Goal: Task Accomplishment & Management: Use online tool/utility

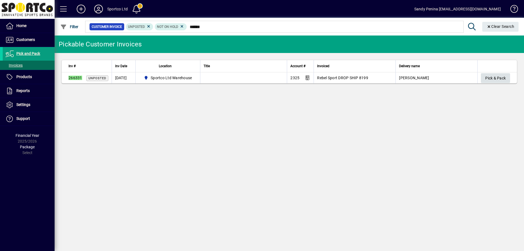
type input "******"
click at [498, 81] on span "Pick & Pack" at bounding box center [495, 78] width 20 height 9
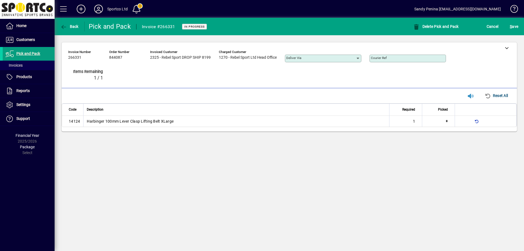
type input "*"
click at [510, 34] on mat-toolbar-row "Back Pick and Pack Invoice #266331 In Progress Delete Pick and Pack Cancel S ave" at bounding box center [290, 26] width 470 height 17
drag, startPoint x: 514, startPoint y: 28, endPoint x: 487, endPoint y: 29, distance: 27.1
click at [514, 27] on span "S ave" at bounding box center [514, 26] width 8 height 9
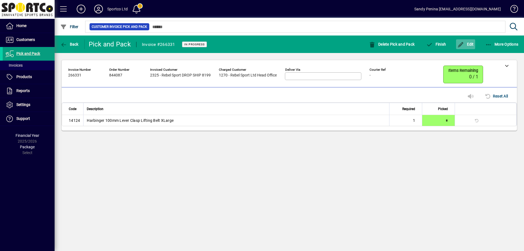
click at [464, 48] on span "button" at bounding box center [465, 44] width 19 height 13
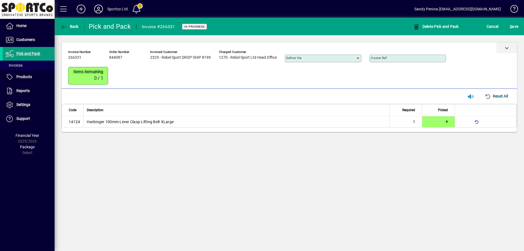
click at [510, 49] on div at bounding box center [507, 47] width 20 height 11
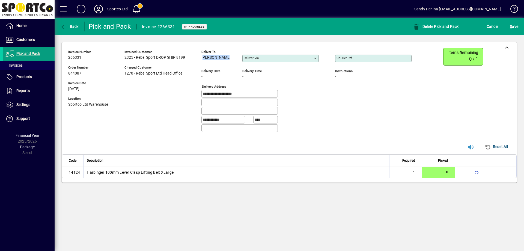
drag, startPoint x: 203, startPoint y: 58, endPoint x: 223, endPoint y: 61, distance: 20.5
click at [228, 66] on div "Deliver to Geoff Ioane Deliver via" at bounding box center [264, 57] width 126 height 19
copy span "Geoff Ioane"
drag, startPoint x: 253, startPoint y: 95, endPoint x: 166, endPoint y: 88, distance: 87.6
click at [165, 88] on div "**********" at bounding box center [244, 92] width 352 height 89
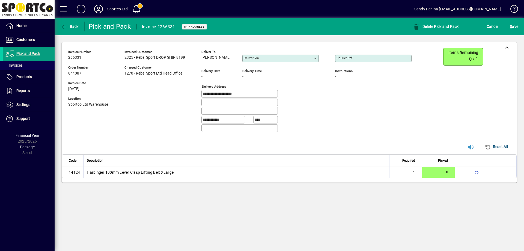
click at [378, 56] on input "Courier Ref" at bounding box center [374, 58] width 75 height 4
paste input "**********"
type input "**********"
click at [513, 27] on span "S ave" at bounding box center [514, 26] width 8 height 9
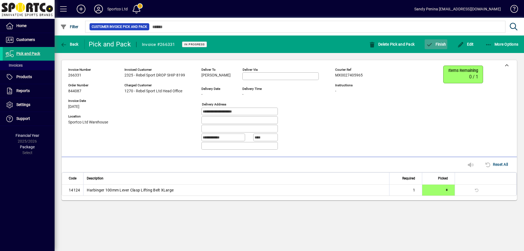
click at [444, 45] on span "Finish" at bounding box center [436, 44] width 20 height 4
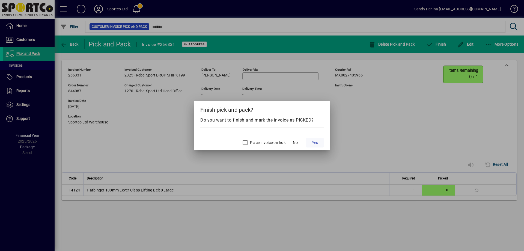
click at [313, 144] on span "Yes" at bounding box center [315, 143] width 6 height 6
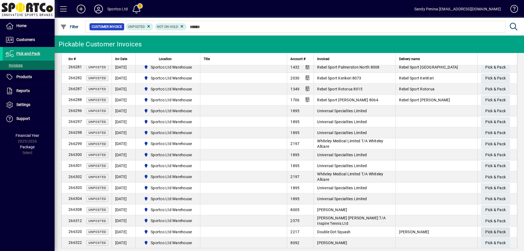
scroll to position [389, 0]
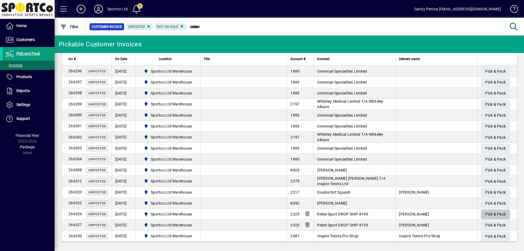
click at [490, 214] on span "Pick & Pack" at bounding box center [495, 214] width 20 height 9
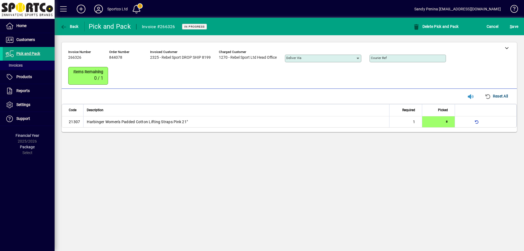
type input "*"
click at [518, 27] on span "S ave" at bounding box center [514, 26] width 8 height 9
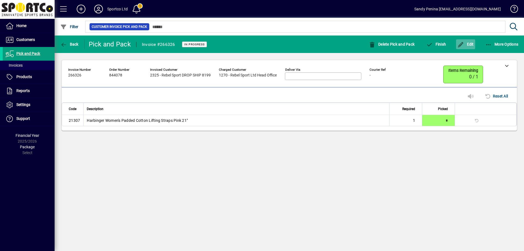
click at [464, 42] on icon "button" at bounding box center [461, 44] width 7 height 5
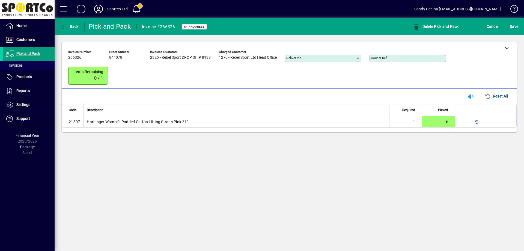
click at [404, 58] on input "Courier Ref" at bounding box center [408, 58] width 75 height 4
paste input "**********"
type input "**********"
click at [519, 25] on span "submit" at bounding box center [514, 26] width 11 height 13
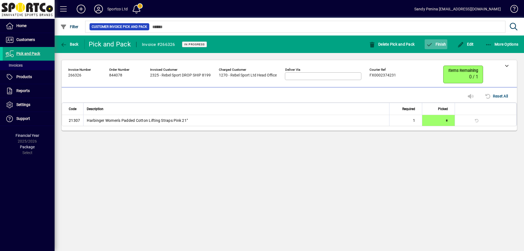
click at [429, 45] on icon "button" at bounding box center [429, 44] width 7 height 5
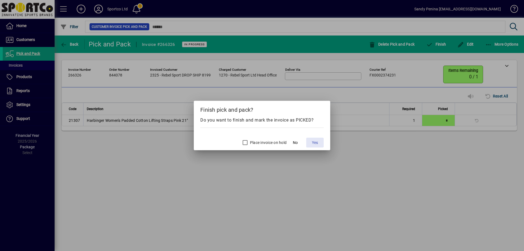
click at [314, 146] on span at bounding box center [314, 142] width 17 height 13
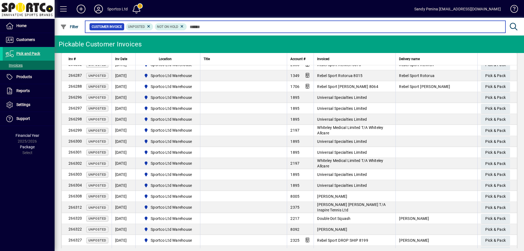
scroll to position [389, 0]
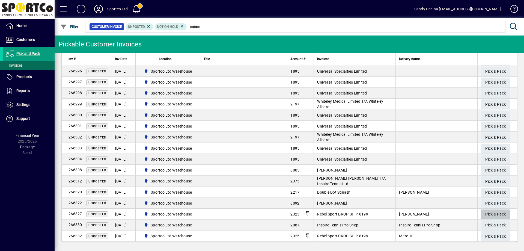
click at [496, 210] on span "Pick & Pack" at bounding box center [495, 214] width 20 height 9
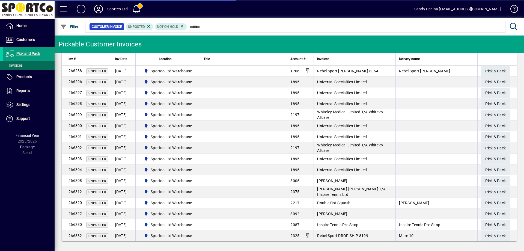
scroll to position [378, 0]
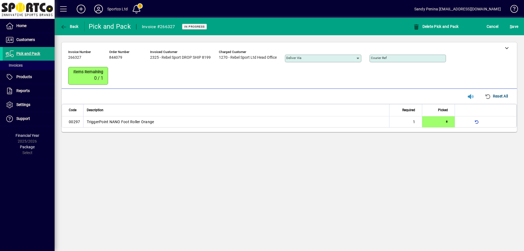
type input "*"
click at [515, 32] on span "submit" at bounding box center [514, 26] width 11 height 13
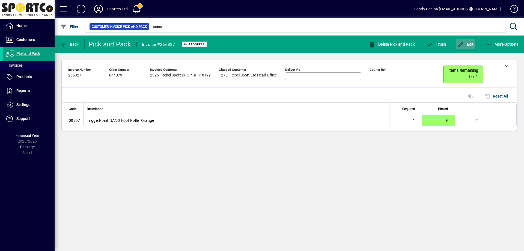
click at [471, 46] on span "Edit" at bounding box center [466, 44] width 16 height 4
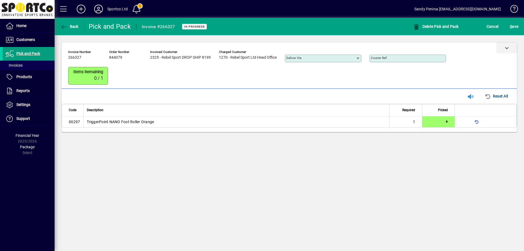
click at [507, 45] on div at bounding box center [507, 47] width 20 height 11
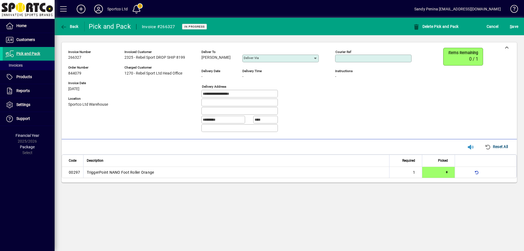
paste input "**********"
type input "**********"
click at [509, 26] on span "submit" at bounding box center [514, 26] width 11 height 13
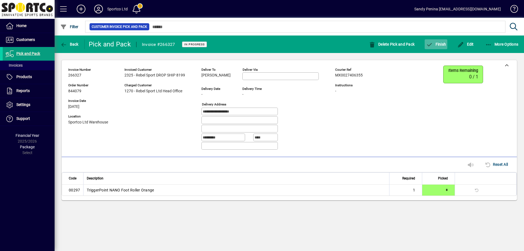
click at [444, 44] on span "Finish" at bounding box center [436, 44] width 20 height 4
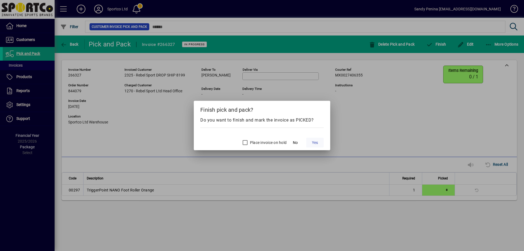
click at [312, 143] on span "Yes" at bounding box center [315, 143] width 6 height 6
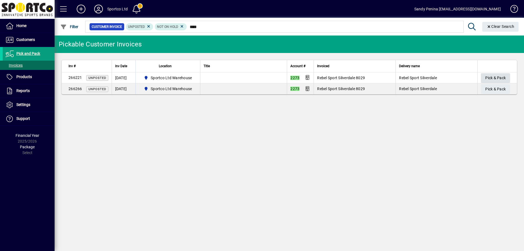
type input "****"
click at [501, 79] on span "Pick & Pack" at bounding box center [495, 77] width 20 height 9
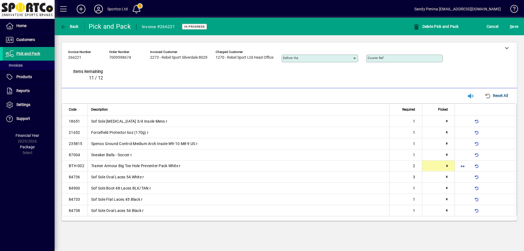
type input "*"
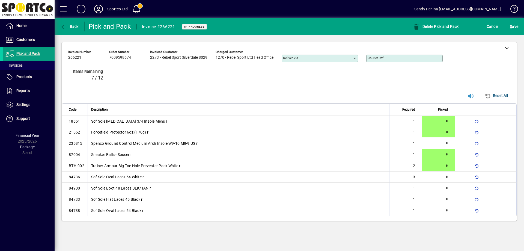
type input "*"
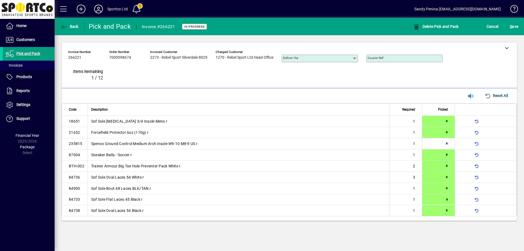
type input "*"
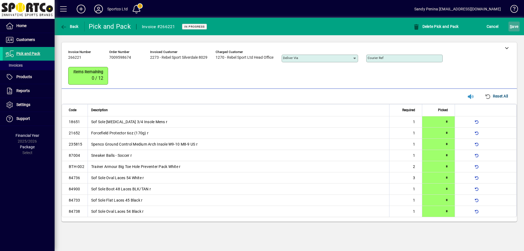
click at [515, 32] on span "submit" at bounding box center [514, 26] width 11 height 13
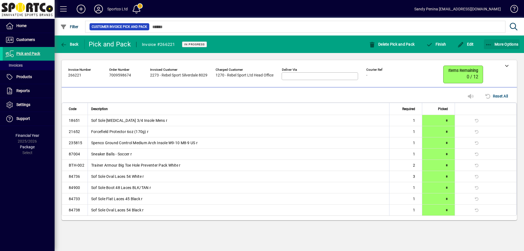
drag, startPoint x: 488, startPoint y: 46, endPoint x: 479, endPoint y: 48, distance: 8.9
click at [484, 47] on button "More Options" at bounding box center [502, 44] width 36 height 10
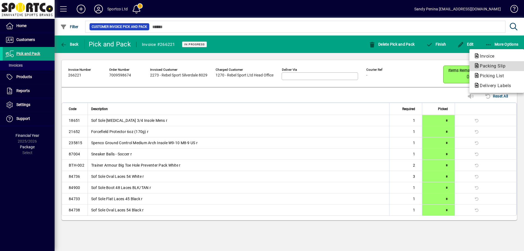
click at [485, 64] on span "Packing Slip" at bounding box center [491, 65] width 34 height 5
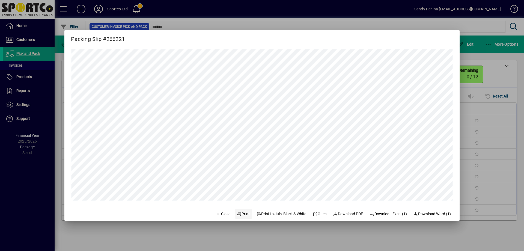
click at [242, 214] on span "Print" at bounding box center [243, 214] width 13 height 6
click at [221, 213] on span "Close" at bounding box center [223, 214] width 14 height 6
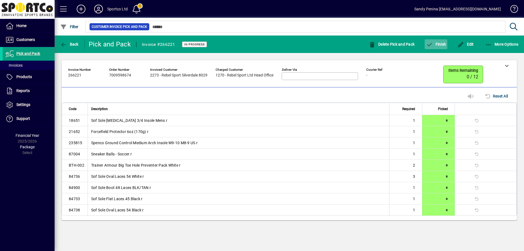
click at [434, 42] on span "Finish" at bounding box center [436, 44] width 20 height 4
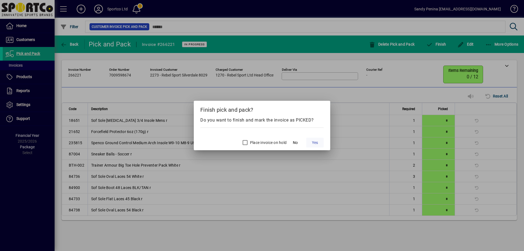
click at [316, 141] on span "Yes" at bounding box center [315, 143] width 6 height 6
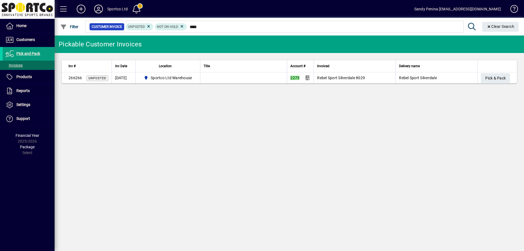
type input "****"
click at [508, 85] on app-page-flat "Inv # Inv Date Location Title Account # Invoiced Delivery name 266266 Unposted …" at bounding box center [290, 71] width 470 height 37
click at [497, 78] on span "Pick & Pack" at bounding box center [495, 78] width 20 height 9
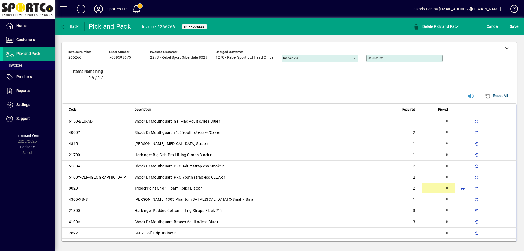
type input "*"
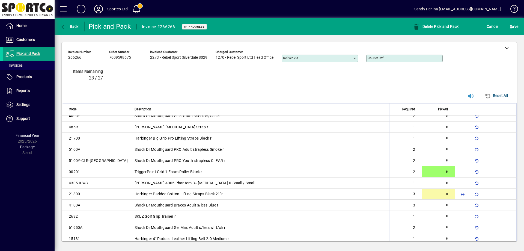
type input "*"
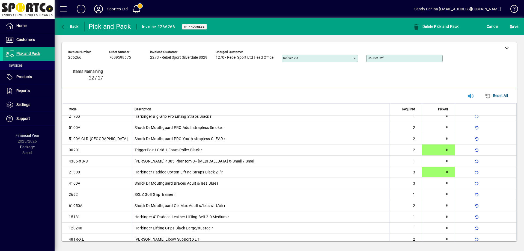
scroll to position [39, 0]
type input "*"
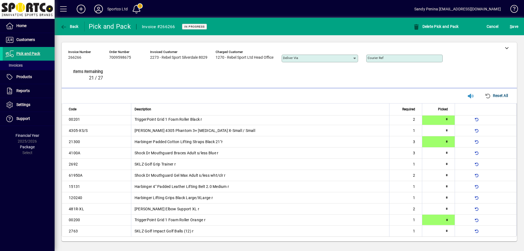
type input "*"
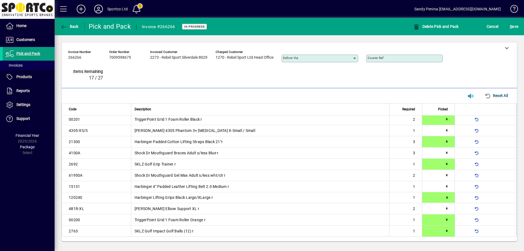
type input "*"
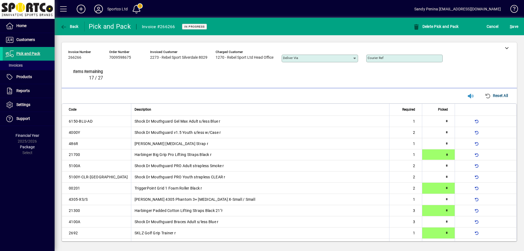
type input "*"
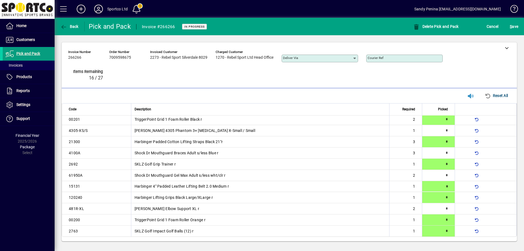
type input "*"
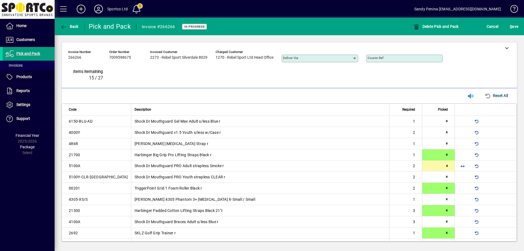
type input "*"
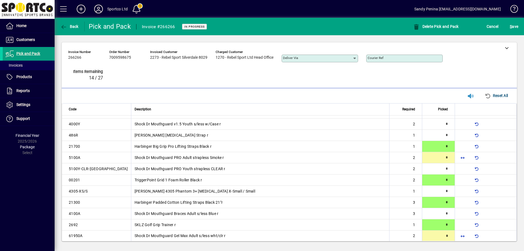
type input "*"
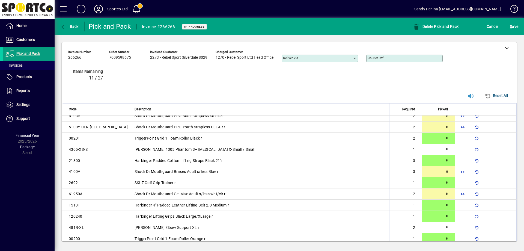
type input "*"
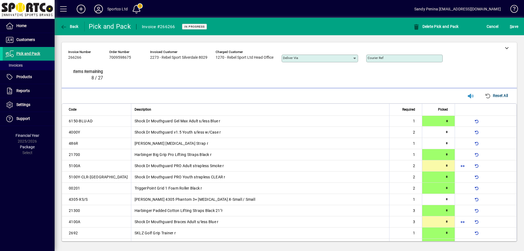
type input "*"
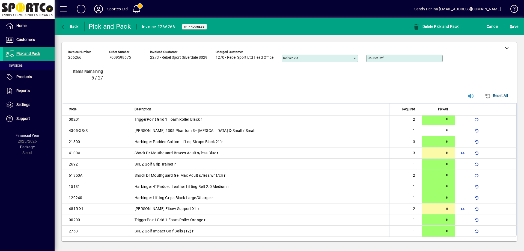
type input "*"
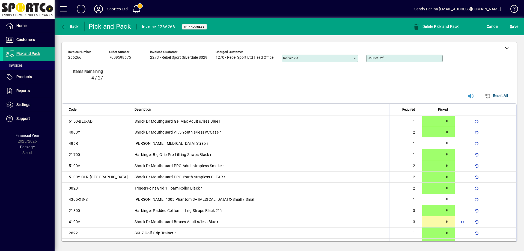
type input "*"
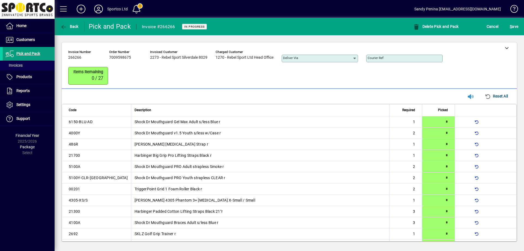
scroll to position [70, 0]
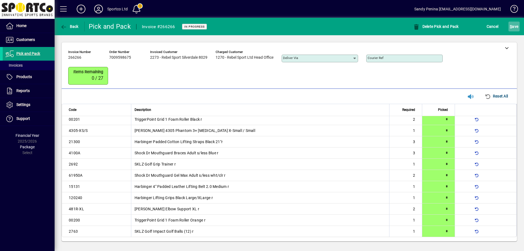
drag, startPoint x: 524, startPoint y: 29, endPoint x: 518, endPoint y: 26, distance: 7.1
click at [524, 29] on div "S ave" at bounding box center [514, 27] width 20 height 10
click at [517, 26] on span "S ave" at bounding box center [514, 26] width 8 height 9
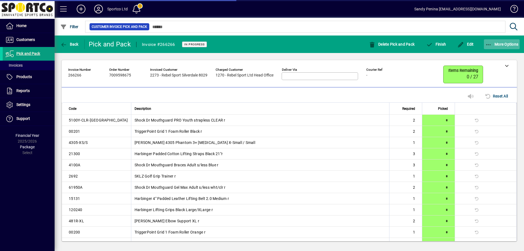
scroll to position [60, 0]
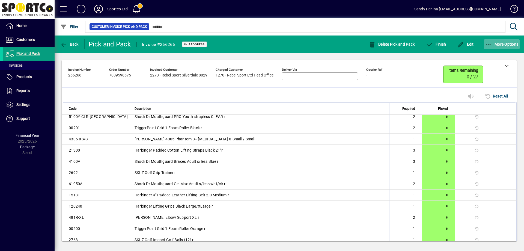
click at [490, 43] on icon "button" at bounding box center [488, 44] width 7 height 5
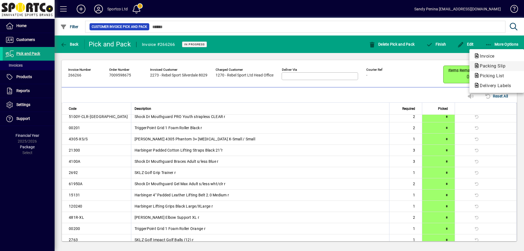
click at [493, 65] on span "Packing Slip" at bounding box center [491, 65] width 34 height 5
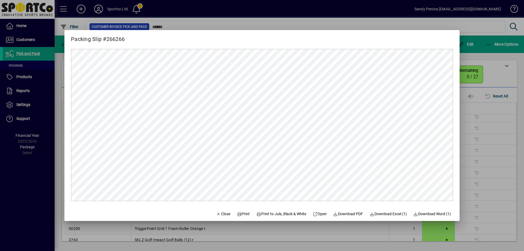
scroll to position [0, 0]
click at [247, 210] on span at bounding box center [243, 213] width 17 height 13
click at [220, 211] on span "Close" at bounding box center [223, 214] width 14 height 6
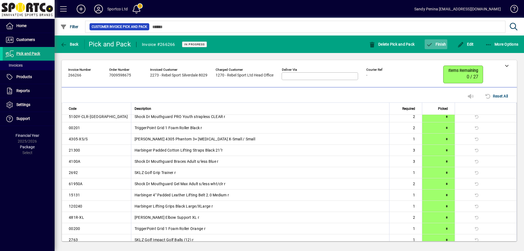
click at [443, 42] on span "Finish" at bounding box center [436, 44] width 20 height 4
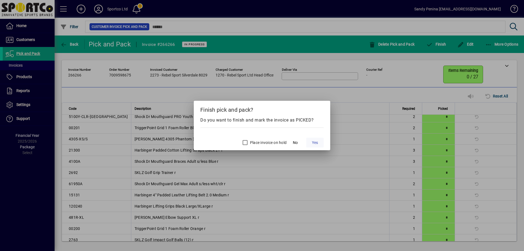
click at [316, 143] on span "Yes" at bounding box center [315, 143] width 6 height 6
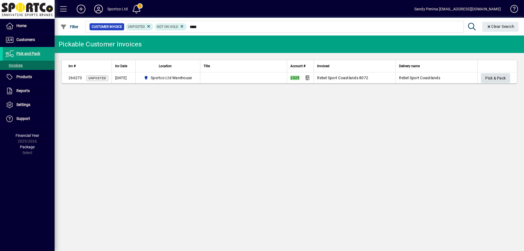
type input "****"
click at [494, 78] on span "Pick & Pack" at bounding box center [495, 78] width 20 height 9
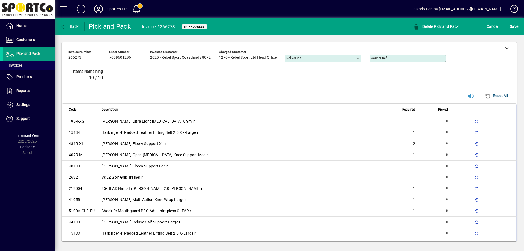
scroll to position [81, 0]
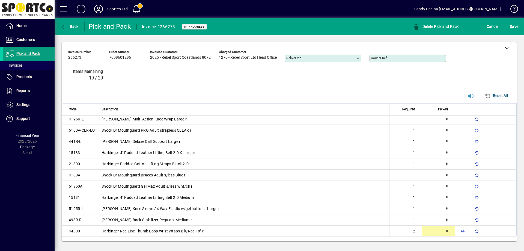
type input "*"
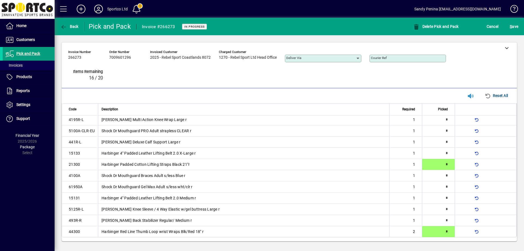
type input "*"
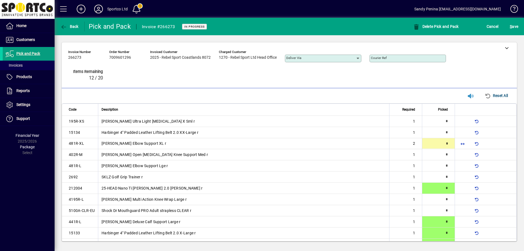
type input "*"
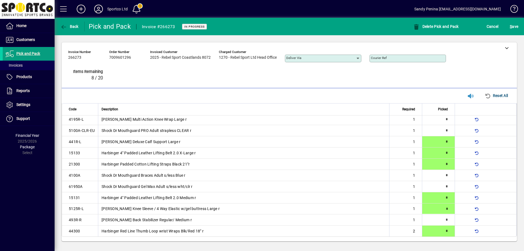
type input "*"
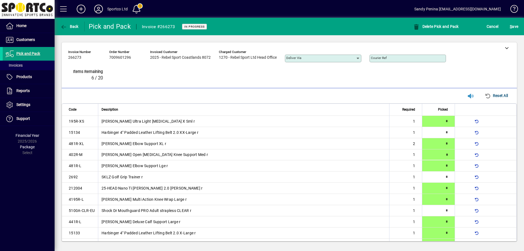
type input "*"
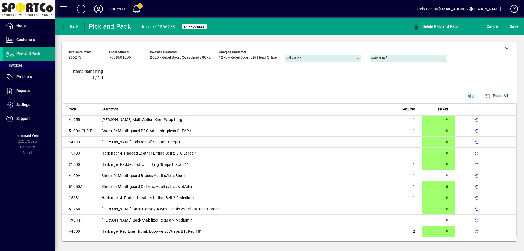
type input "*"
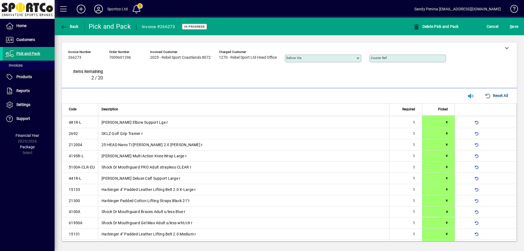
scroll to position [0, 0]
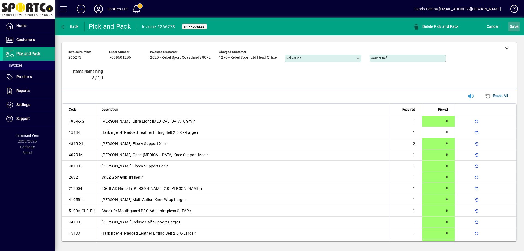
click at [511, 28] on span "S" at bounding box center [511, 26] width 2 height 4
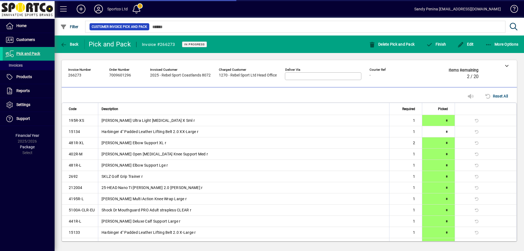
click at [441, 35] on div "Customer Invoice Pick and Pack" at bounding box center [302, 27] width 437 height 18
click at [438, 41] on span "button" at bounding box center [436, 44] width 23 height 13
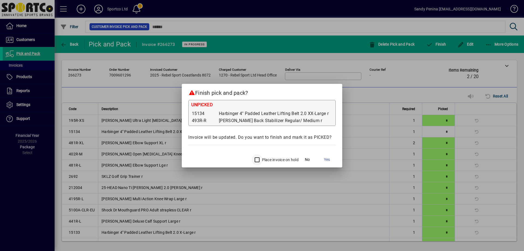
click at [262, 157] on div "Place invoice on hold" at bounding box center [275, 159] width 47 height 11
click at [331, 161] on span at bounding box center [326, 159] width 17 height 13
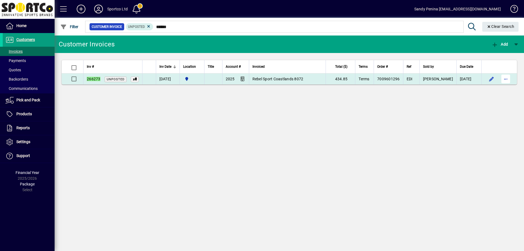
type input "******"
click at [511, 77] on span "button" at bounding box center [505, 78] width 13 height 13
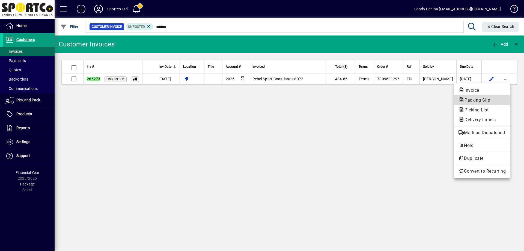
click at [489, 104] on button "Packing Slip" at bounding box center [482, 100] width 56 height 10
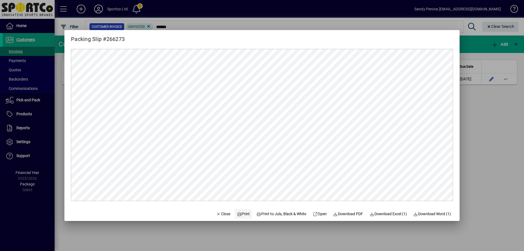
click at [238, 214] on span "Print" at bounding box center [243, 214] width 13 height 6
click at [216, 214] on span "Close" at bounding box center [223, 214] width 14 height 6
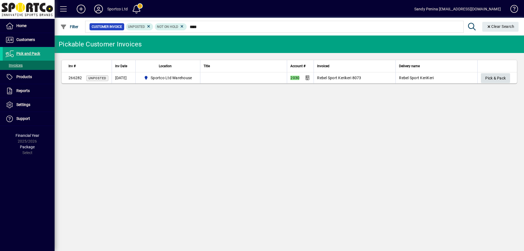
type input "****"
click at [496, 75] on span "Pick & Pack" at bounding box center [495, 78] width 20 height 9
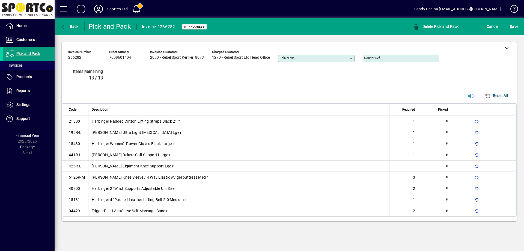
type input "*"
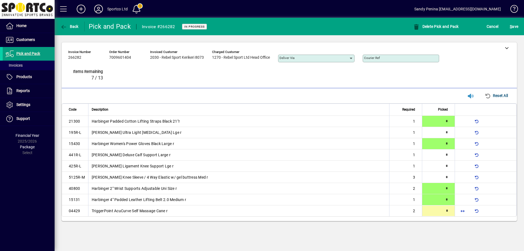
type input "*"
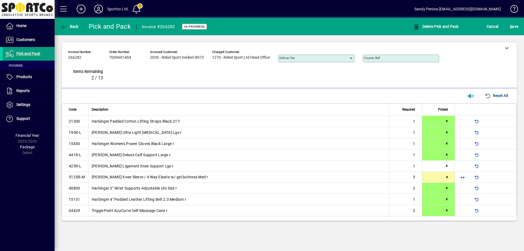
type input "*"
click at [513, 29] on span "S ave" at bounding box center [514, 26] width 8 height 9
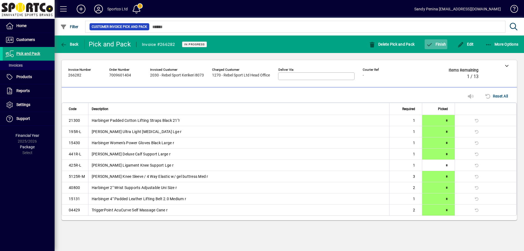
click at [428, 42] on icon "button" at bounding box center [429, 44] width 7 height 5
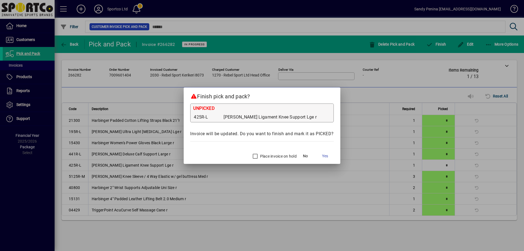
click at [264, 158] on label "Place invoice on hold" at bounding box center [278, 155] width 38 height 5
click at [322, 159] on span at bounding box center [324, 156] width 17 height 13
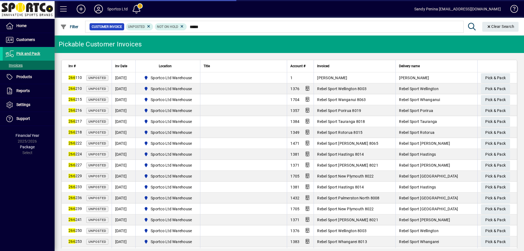
type input "******"
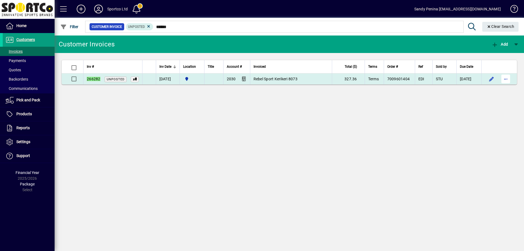
type input "******"
click at [500, 76] on span "button" at bounding box center [505, 78] width 13 height 13
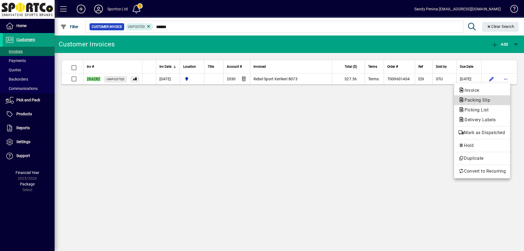
click at [493, 97] on span "Packing Slip" at bounding box center [482, 100] width 47 height 7
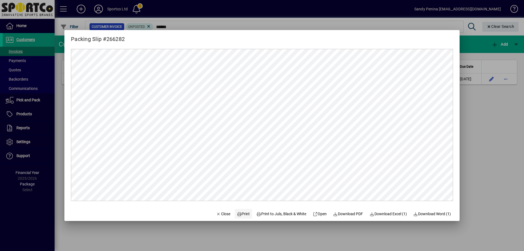
click at [239, 217] on span at bounding box center [243, 213] width 17 height 13
click at [219, 214] on span "Close" at bounding box center [223, 214] width 14 height 6
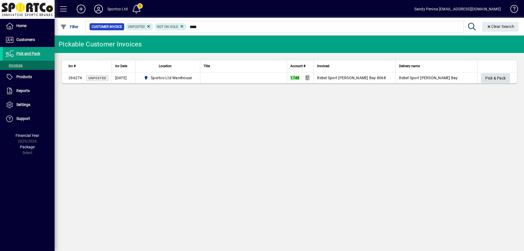
type input "****"
click at [495, 81] on span "Pick & Pack" at bounding box center [495, 78] width 20 height 9
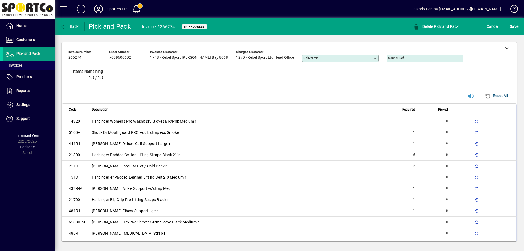
type input "*"
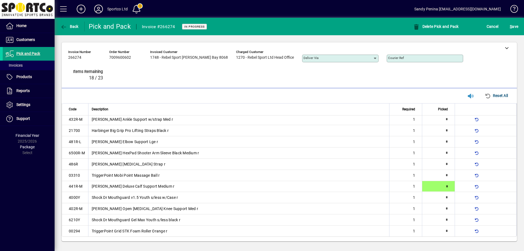
type input "*"
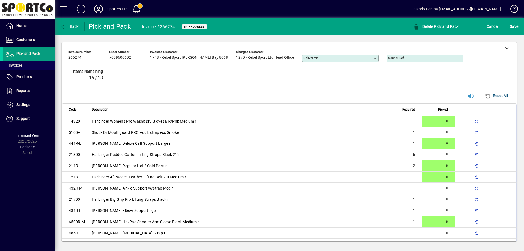
type input "*"
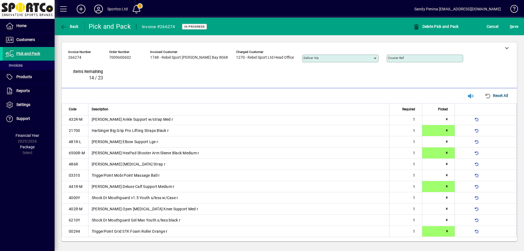
type input "*"
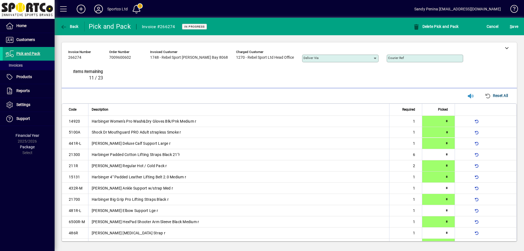
type input "*"
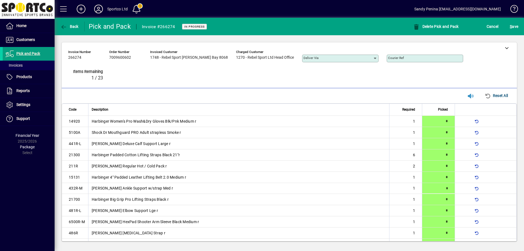
type input "*"
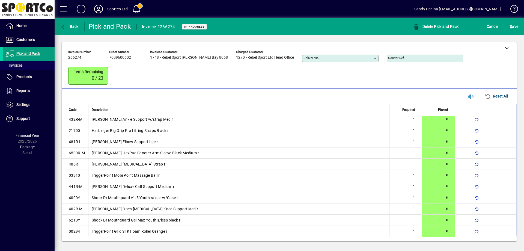
click at [518, 33] on mat-toolbar-row "Back Pick and Pack Invoice #266274 In Progress Delete Pick and Pack Cancel S ave" at bounding box center [290, 26] width 470 height 17
drag, startPoint x: 514, startPoint y: 29, endPoint x: 523, endPoint y: 70, distance: 42.5
click at [515, 30] on span "S ave" at bounding box center [514, 26] width 8 height 9
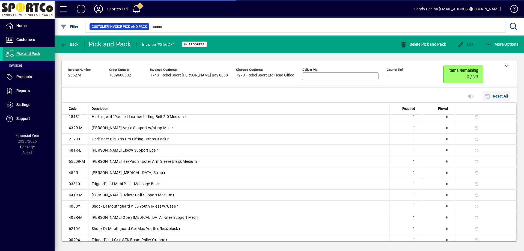
scroll to position [69, 0]
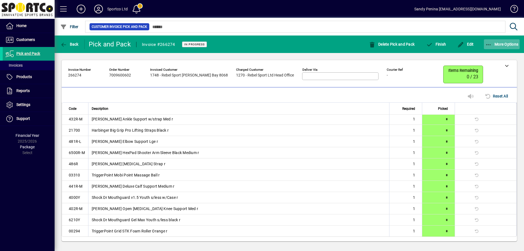
click at [491, 38] on span "button" at bounding box center [502, 44] width 36 height 13
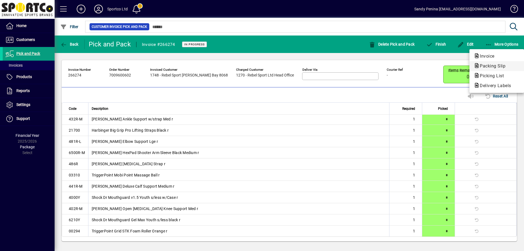
click at [480, 67] on span "Packing Slip" at bounding box center [491, 65] width 34 height 5
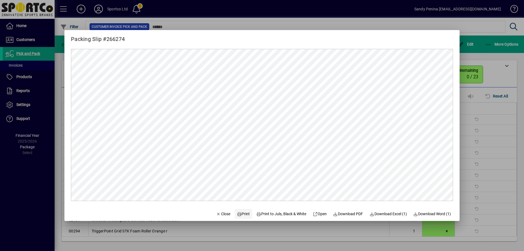
scroll to position [0, 0]
click at [243, 215] on span "Print" at bounding box center [243, 214] width 13 height 6
click at [216, 216] on span "Close" at bounding box center [223, 214] width 14 height 6
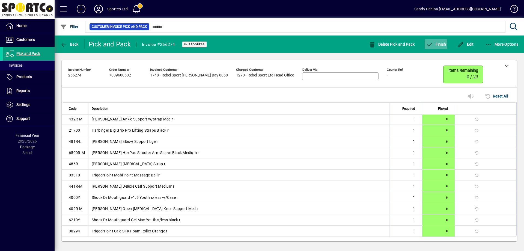
click at [435, 44] on span "Finish" at bounding box center [436, 44] width 20 height 4
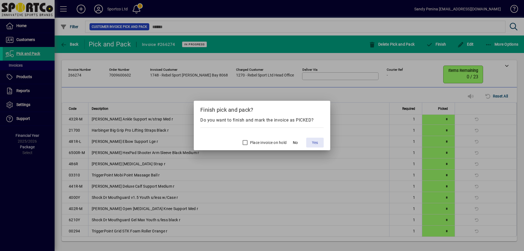
click at [314, 144] on span "Yes" at bounding box center [315, 143] width 6 height 6
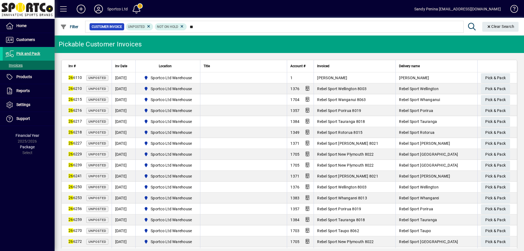
type input "*"
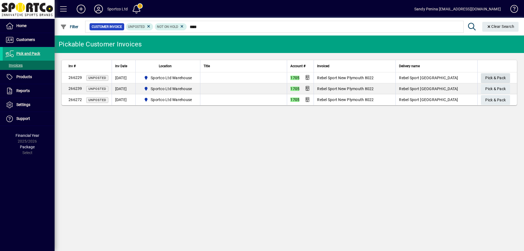
type input "****"
click at [490, 78] on span "Pick & Pack" at bounding box center [495, 77] width 20 height 9
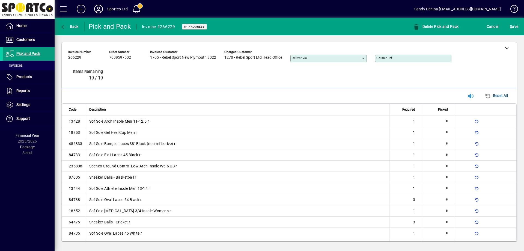
type input "*"
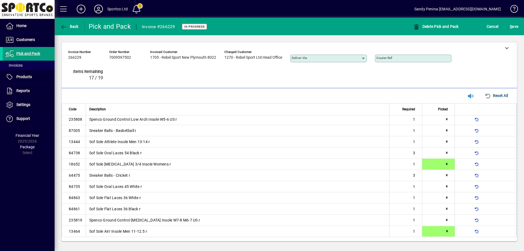
type input "*"
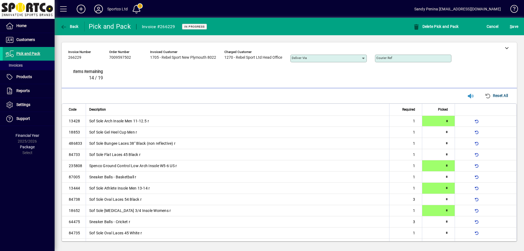
type input "*"
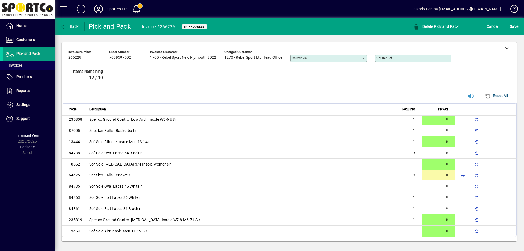
type input "*"
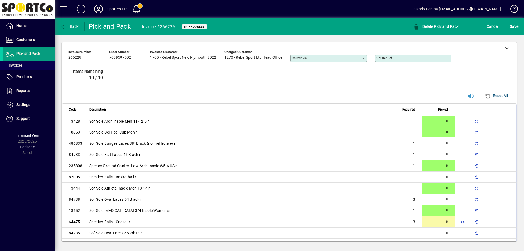
type input "*"
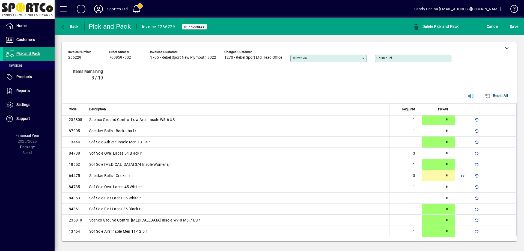
type input "*"
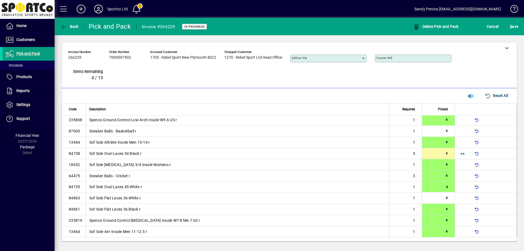
type input "*"
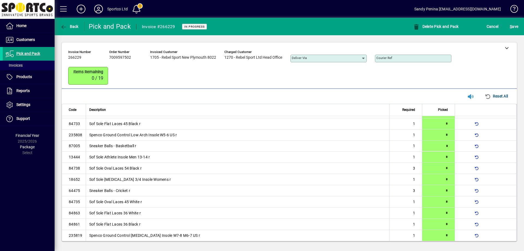
scroll to position [47, 0]
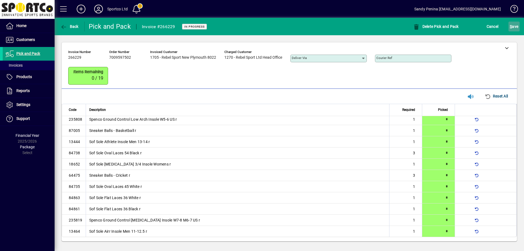
click at [509, 29] on span "submit" at bounding box center [514, 26] width 11 height 13
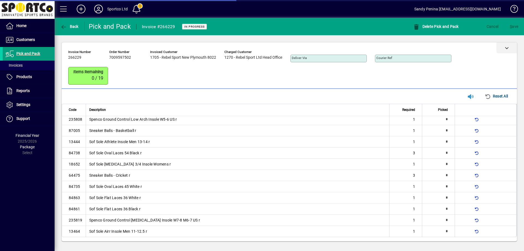
scroll to position [46, 0]
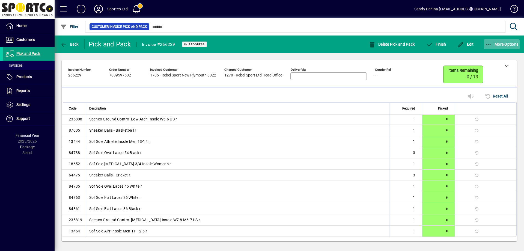
click at [488, 44] on icon "button" at bounding box center [488, 44] width 7 height 5
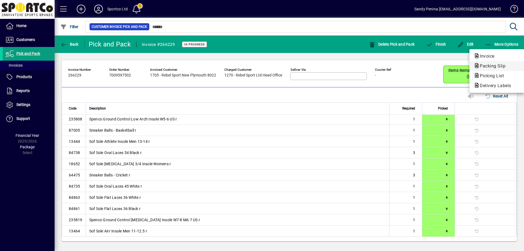
click at [489, 65] on span "Packing Slip" at bounding box center [491, 65] width 34 height 5
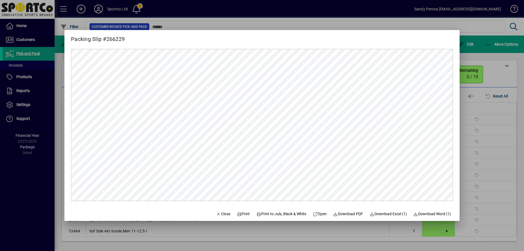
scroll to position [0, 0]
click at [239, 215] on span "Print" at bounding box center [243, 214] width 13 height 6
click at [224, 213] on span "Close" at bounding box center [223, 214] width 14 height 6
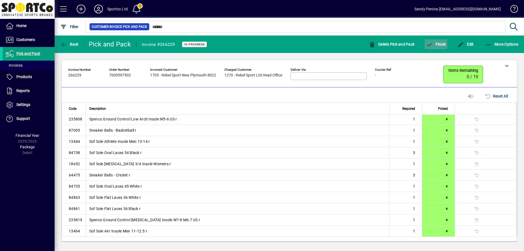
click at [444, 46] on span "Finish" at bounding box center [436, 44] width 20 height 4
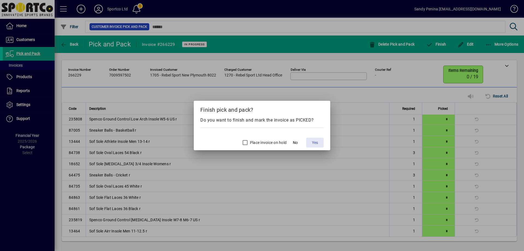
click at [319, 142] on span at bounding box center [314, 142] width 17 height 13
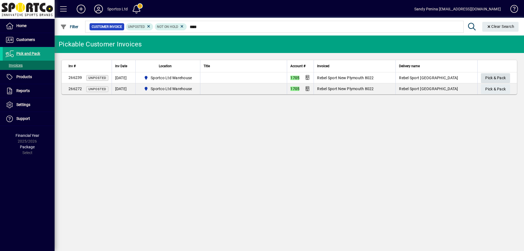
type input "****"
click at [491, 80] on span "Pick & Pack" at bounding box center [495, 77] width 20 height 9
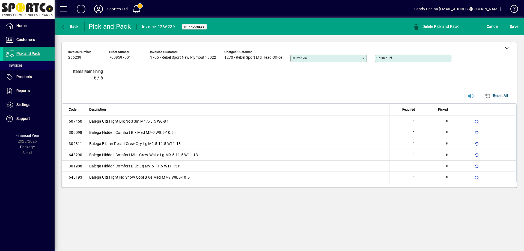
type input "*"
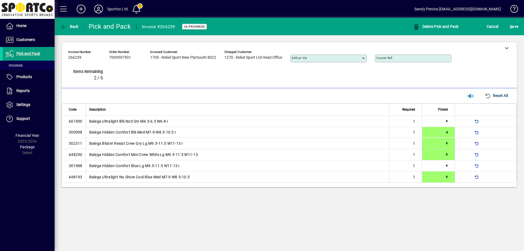
type input "*"
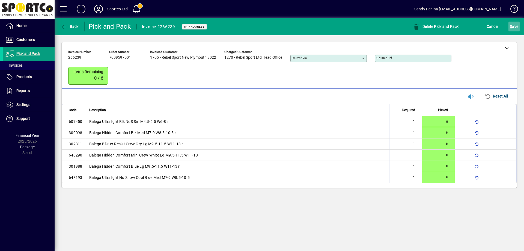
drag, startPoint x: 514, startPoint y: 26, endPoint x: 511, endPoint y: 28, distance: 3.9
click at [514, 27] on span "S ave" at bounding box center [514, 26] width 8 height 9
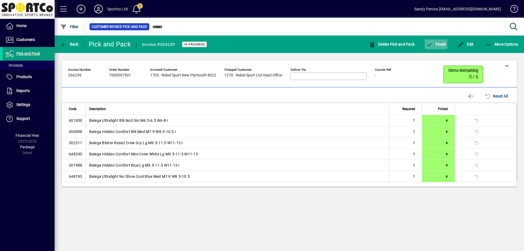
click at [437, 48] on span "button" at bounding box center [436, 44] width 23 height 13
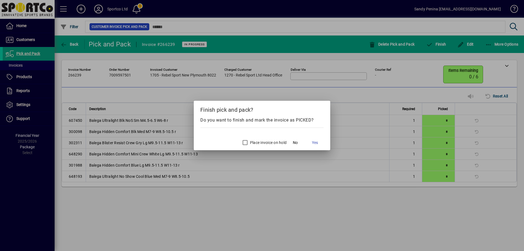
click at [409, 84] on div at bounding box center [262, 125] width 524 height 251
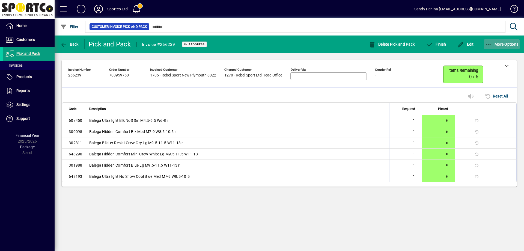
click at [489, 47] on span "button" at bounding box center [502, 44] width 36 height 13
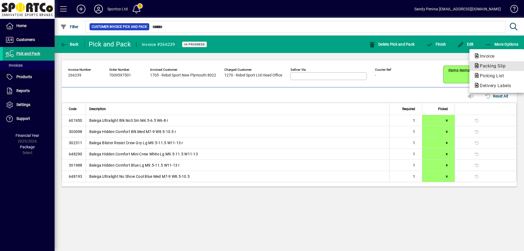
drag, startPoint x: 485, startPoint y: 64, endPoint x: 477, endPoint y: 60, distance: 8.9
click at [483, 64] on span "Packing Slip" at bounding box center [491, 65] width 34 height 5
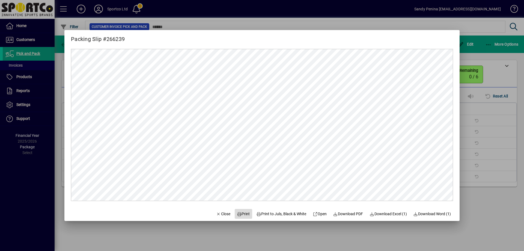
click at [237, 212] on span "Print" at bounding box center [243, 214] width 13 height 6
click at [220, 212] on span "Close" at bounding box center [223, 214] width 14 height 6
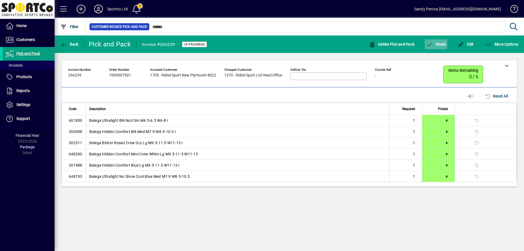
click at [444, 45] on span "Finish" at bounding box center [436, 44] width 20 height 4
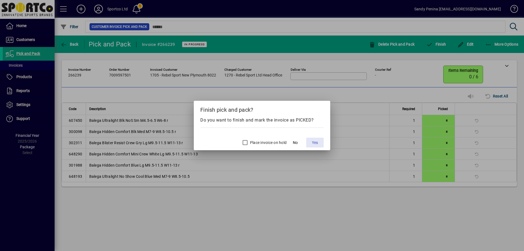
click at [316, 141] on span "Yes" at bounding box center [315, 143] width 6 height 6
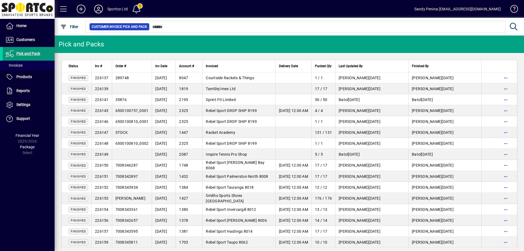
click at [22, 55] on span "Pick and Pack" at bounding box center [28, 53] width 24 height 4
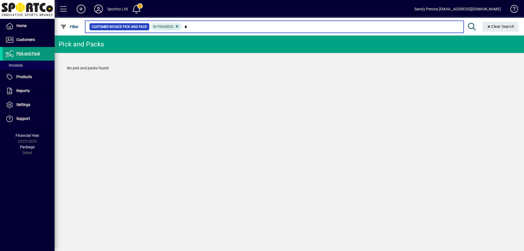
type input "*"
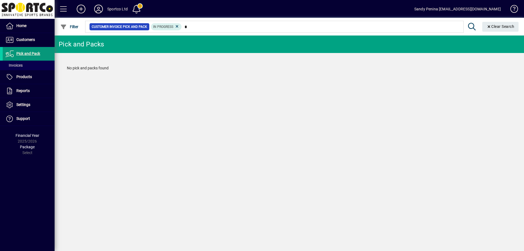
click at [22, 55] on span "Pick and Pack" at bounding box center [28, 53] width 24 height 4
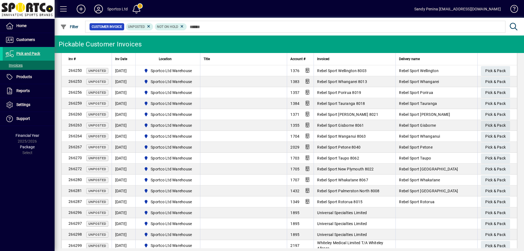
scroll to position [109, 0]
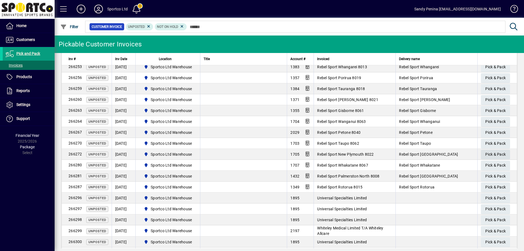
click at [490, 154] on span "Pick & Pack" at bounding box center [495, 154] width 20 height 9
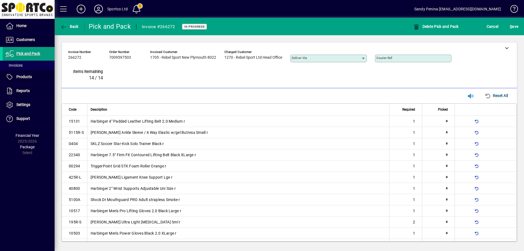
type input "*"
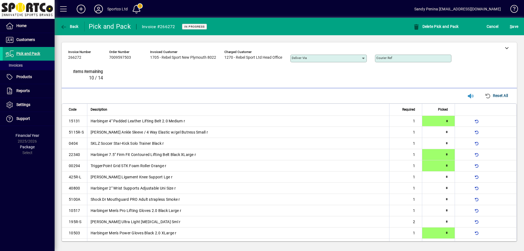
type input "*"
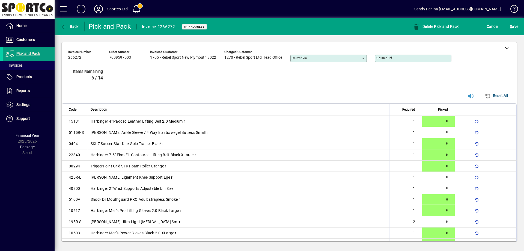
scroll to position [8, 0]
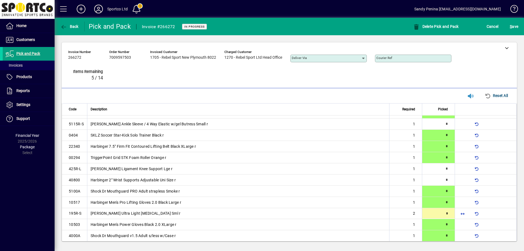
type input "*"
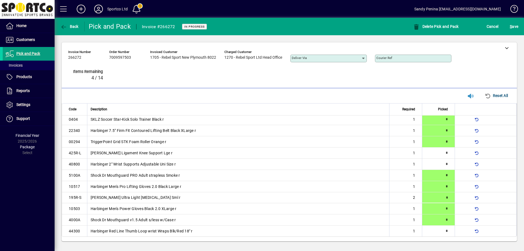
type input "*"
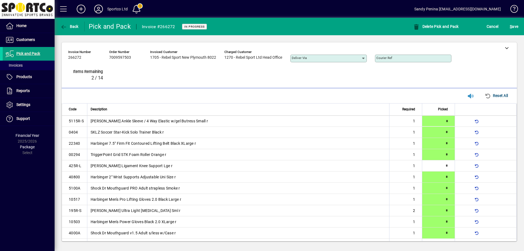
scroll to position [0, 0]
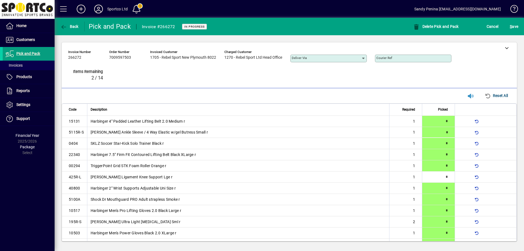
type input "*"
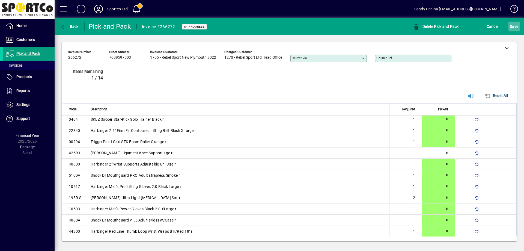
click at [517, 25] on span "S ave" at bounding box center [514, 26] width 8 height 9
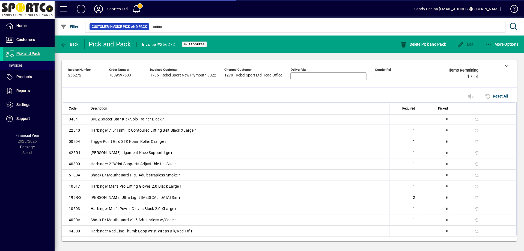
scroll to position [24, 0]
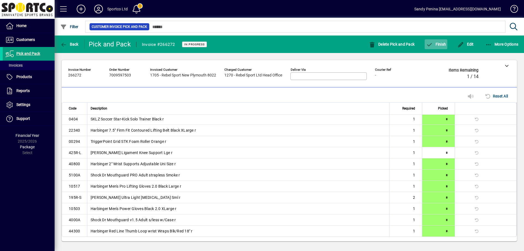
click at [444, 43] on span "Finish" at bounding box center [436, 44] width 20 height 4
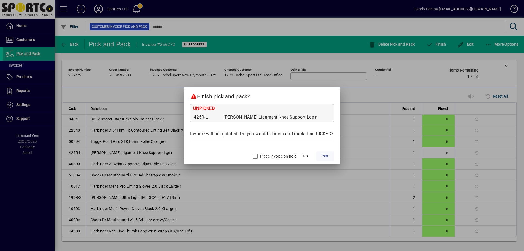
drag, startPoint x: 322, startPoint y: 156, endPoint x: 317, endPoint y: 154, distance: 4.7
click at [321, 155] on button "Yes" at bounding box center [324, 156] width 17 height 10
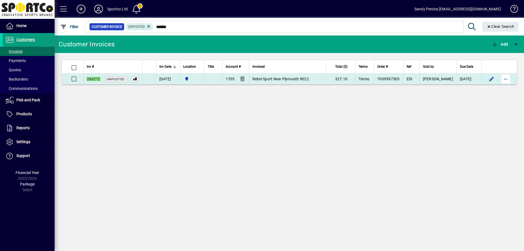
type input "******"
click at [510, 78] on span "button" at bounding box center [505, 78] width 13 height 13
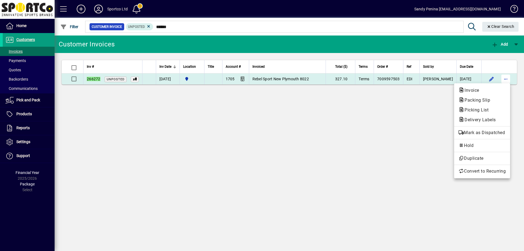
click at [490, 102] on span "Packing Slip" at bounding box center [476, 99] width 34 height 5
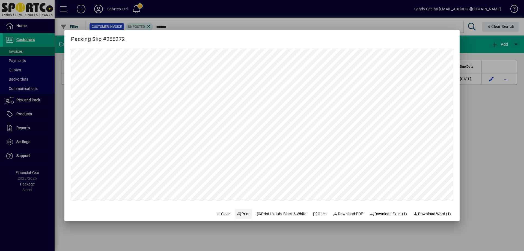
click at [237, 215] on icon at bounding box center [239, 214] width 5 height 4
click at [222, 212] on span "Close" at bounding box center [223, 214] width 14 height 6
